Goal: Information Seeking & Learning: Understand process/instructions

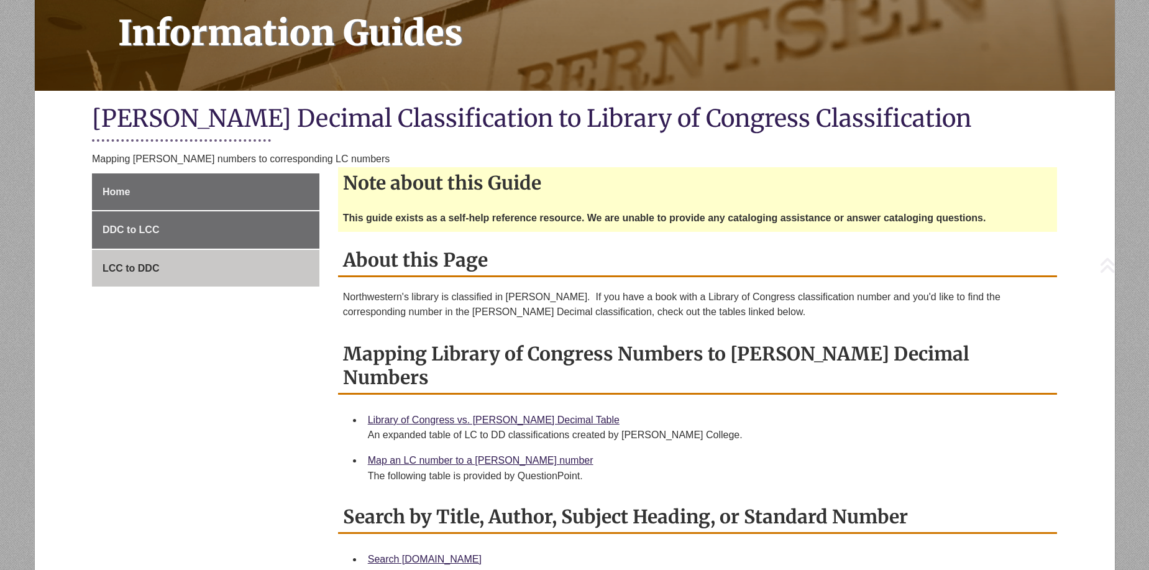
scroll to position [186, 0]
click at [139, 266] on span "LCC to DDC" at bounding box center [130, 267] width 57 height 11
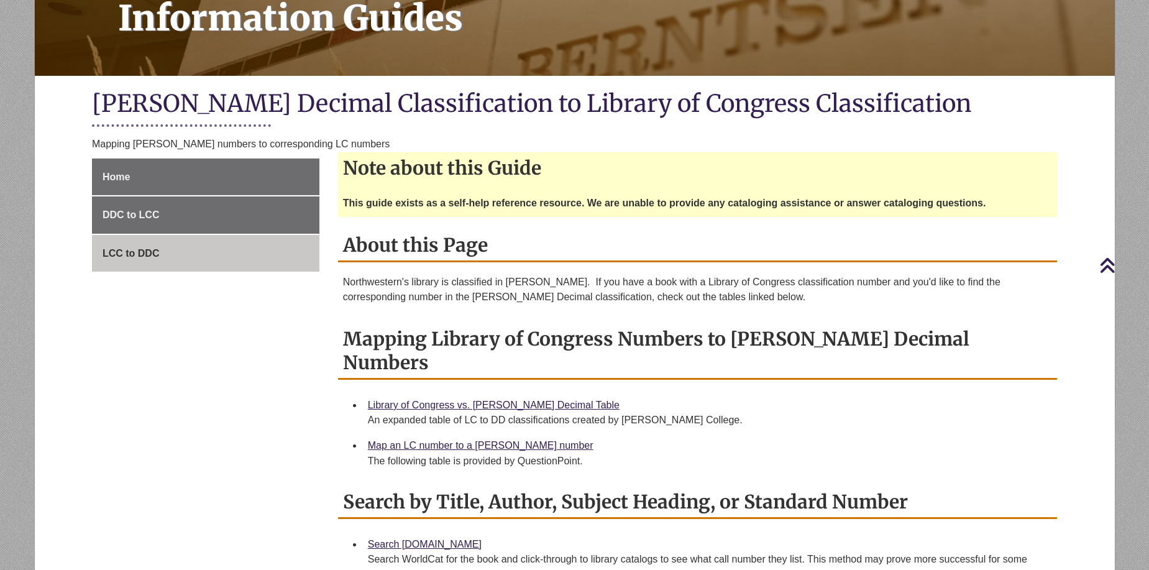
scroll to position [170, 0]
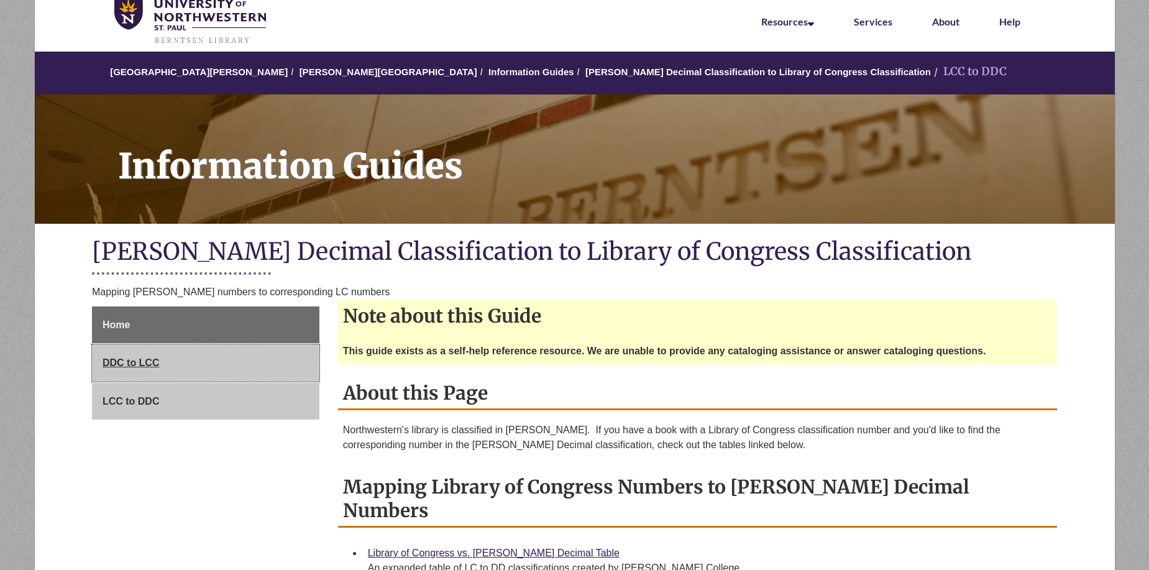
scroll to position [124, 0]
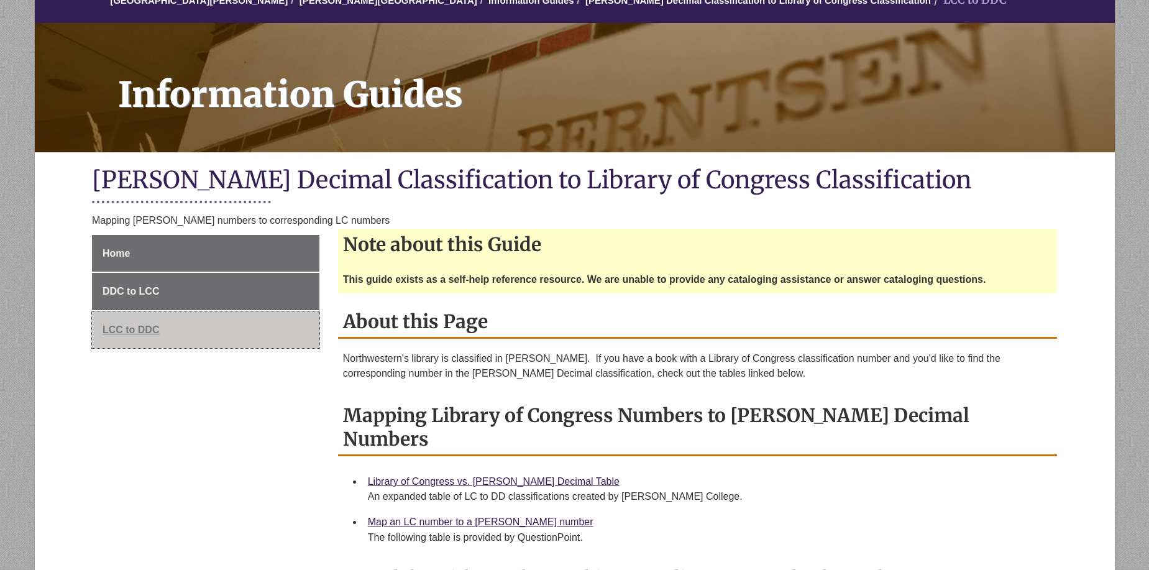
click at [131, 332] on span "LCC to DDC" at bounding box center [130, 329] width 57 height 11
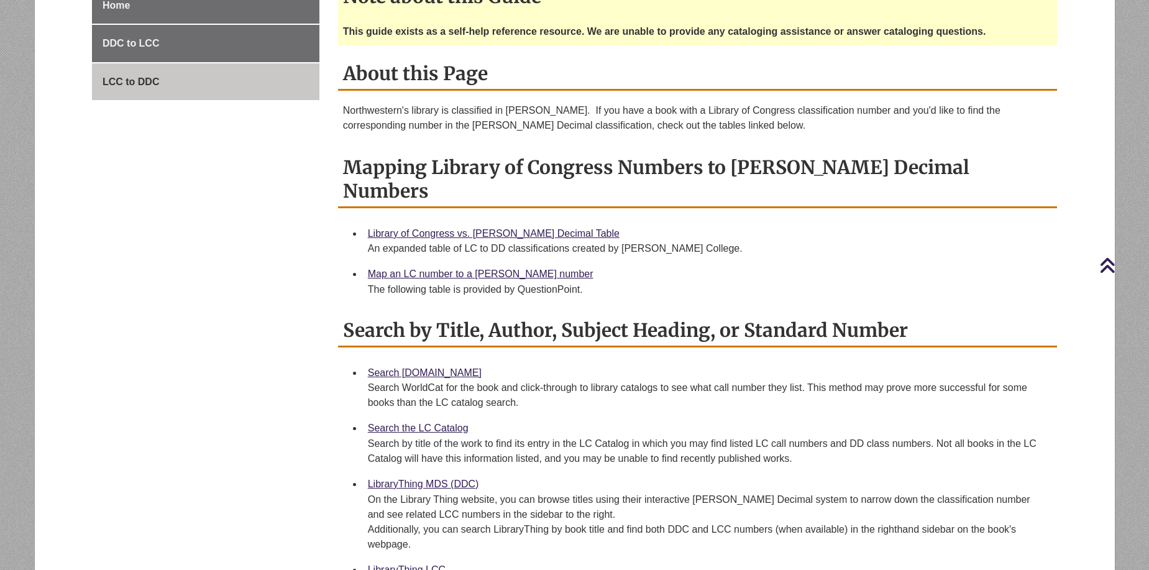
scroll to position [373, 0]
click at [438, 268] on link "Map an LC number to a [PERSON_NAME] number" at bounding box center [480, 273] width 225 height 11
